Goal: Find specific page/section: Find specific page/section

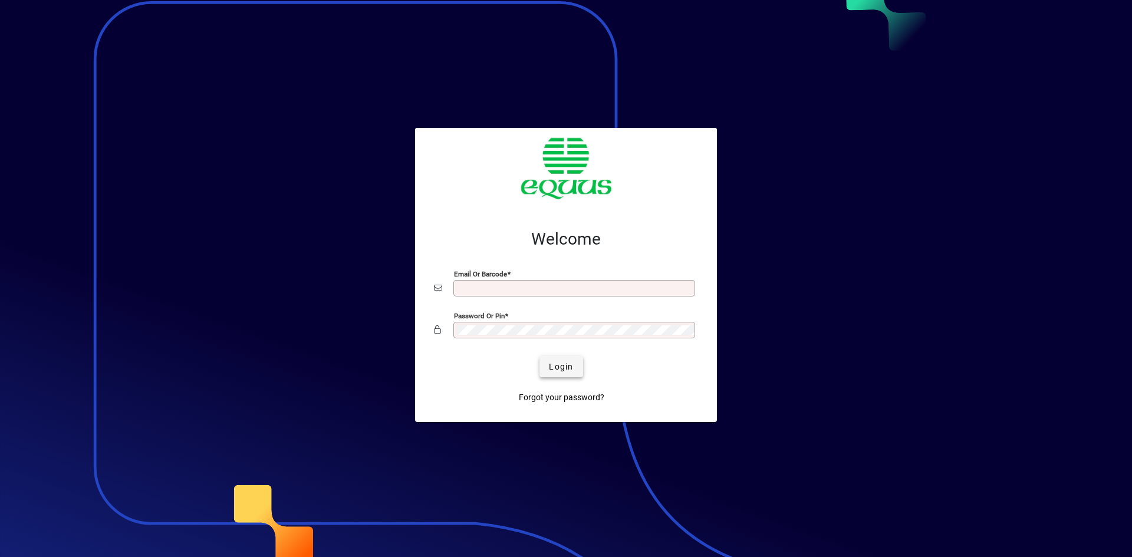
type input "**********"
click at [570, 370] on span "Login" at bounding box center [561, 367] width 24 height 12
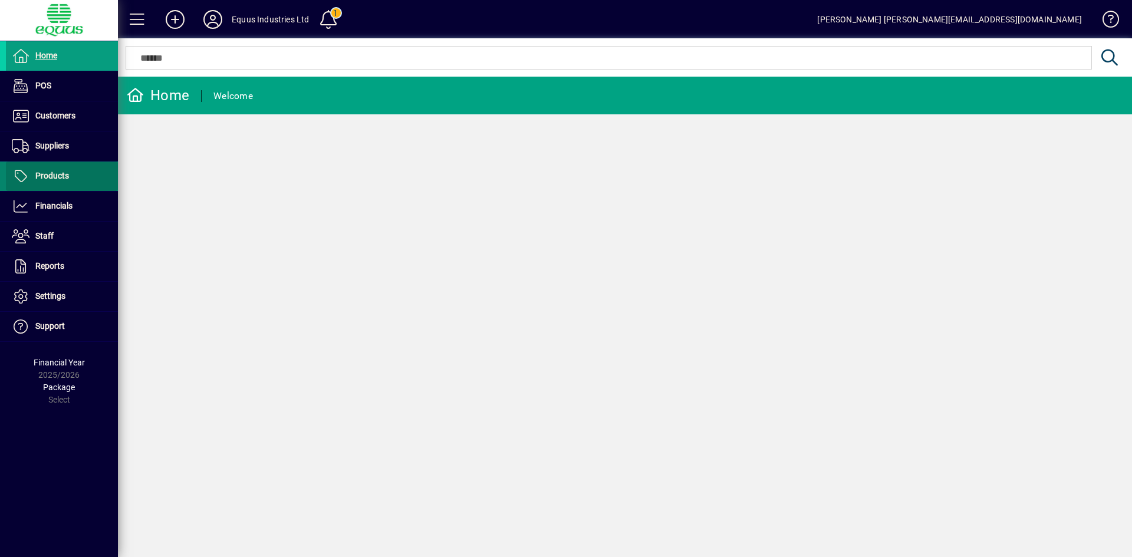
click at [54, 180] on span "Products" at bounding box center [52, 175] width 34 height 9
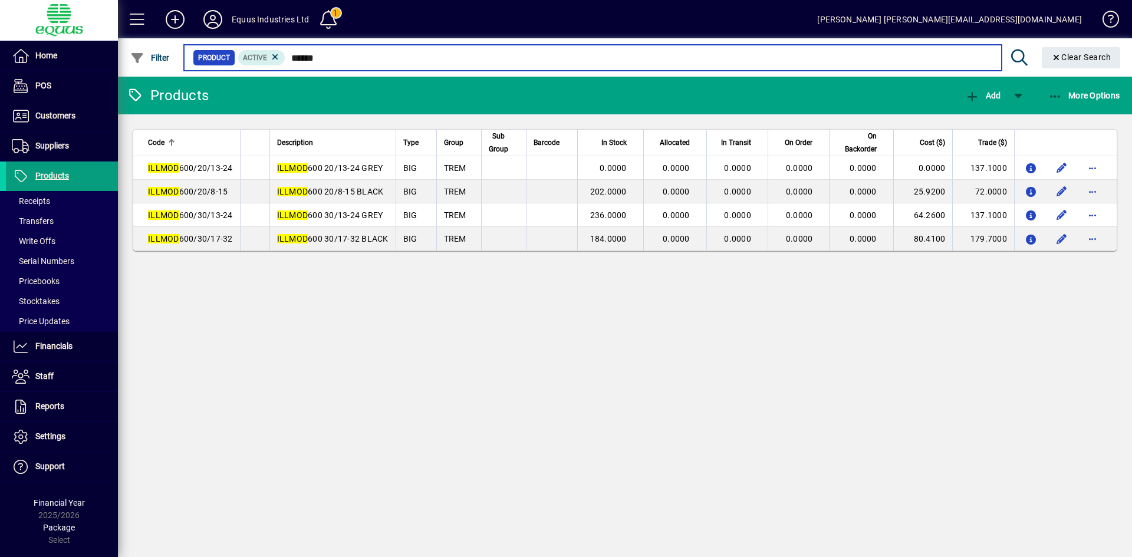
type input "******"
